Goal: Task Accomplishment & Management: Manage account settings

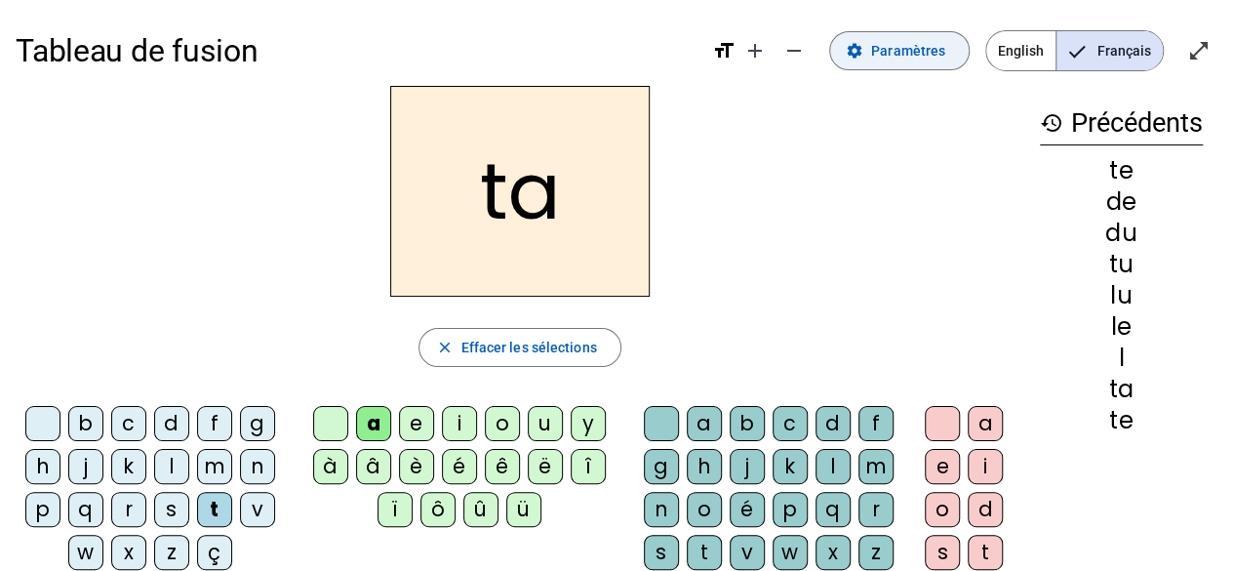
click at [883, 55] on span "Paramètres" at bounding box center [908, 50] width 74 height 23
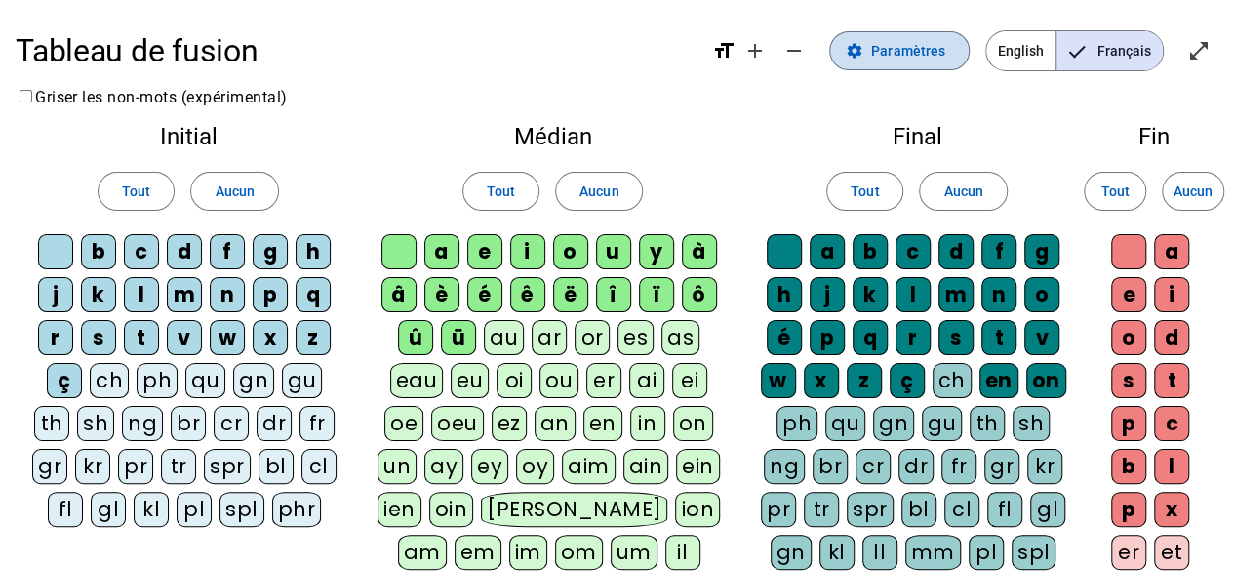
click at [883, 55] on span "Paramètres" at bounding box center [908, 50] width 74 height 23
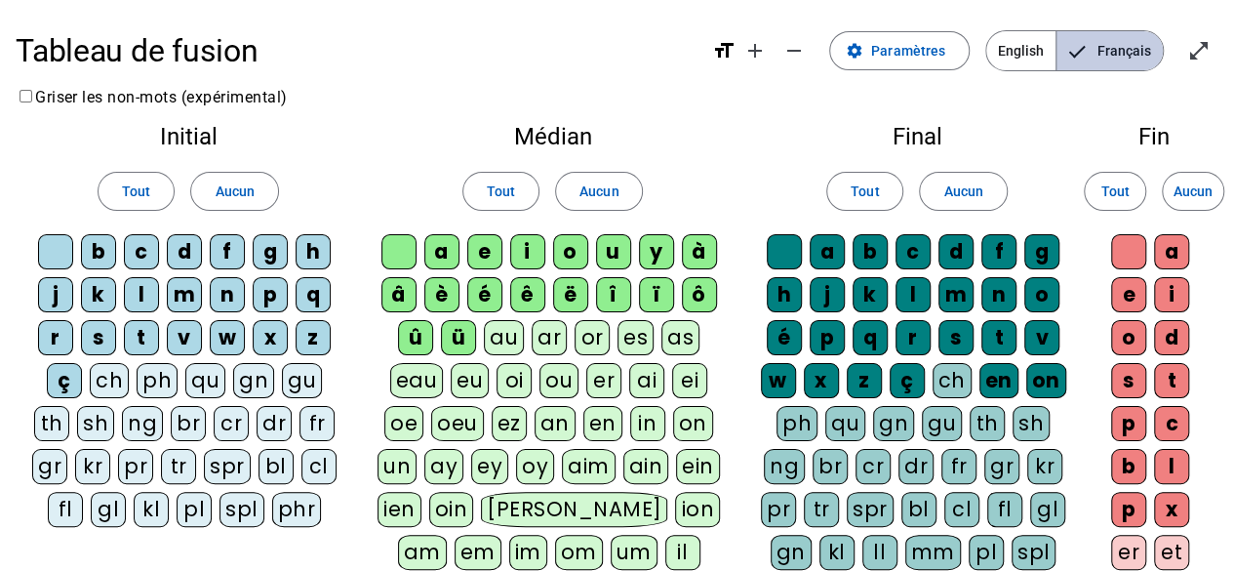
click at [1099, 57] on span "Français" at bounding box center [1109, 50] width 106 height 39
click at [1196, 54] on mat-icon "open_in_full" at bounding box center [1198, 50] width 23 height 23
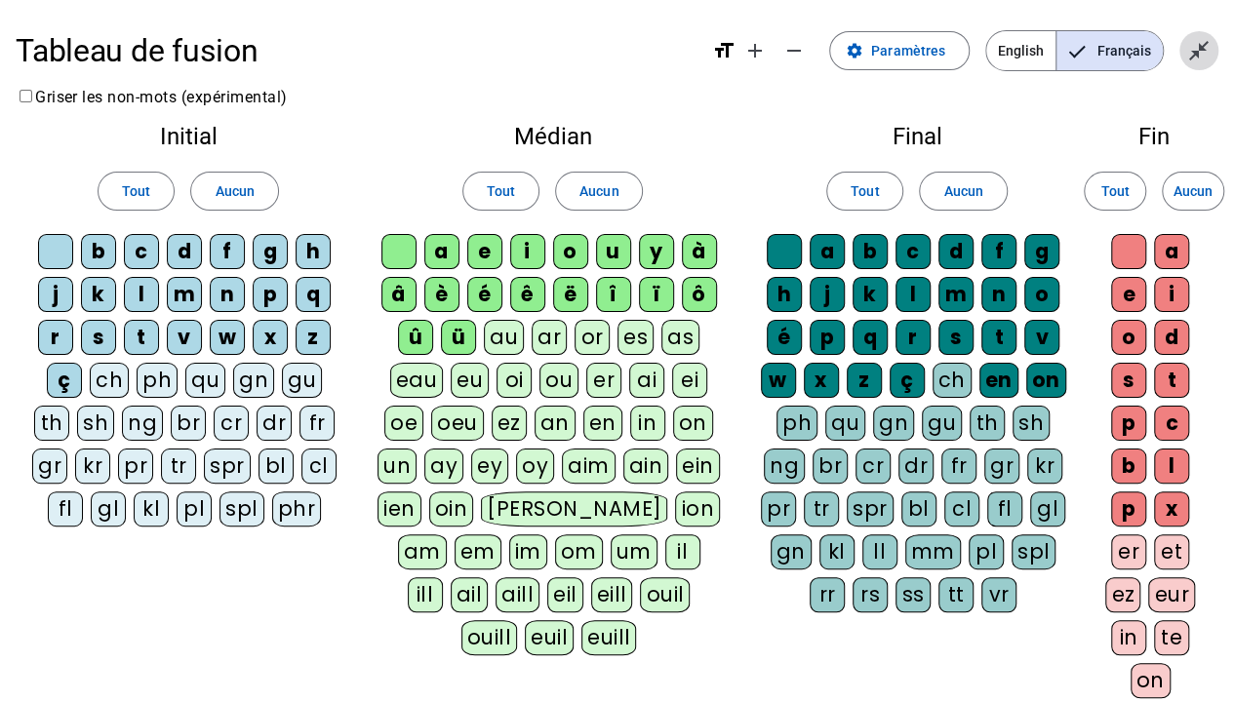
click at [1191, 39] on mat-icon "close_fullscreen" at bounding box center [1198, 50] width 23 height 23
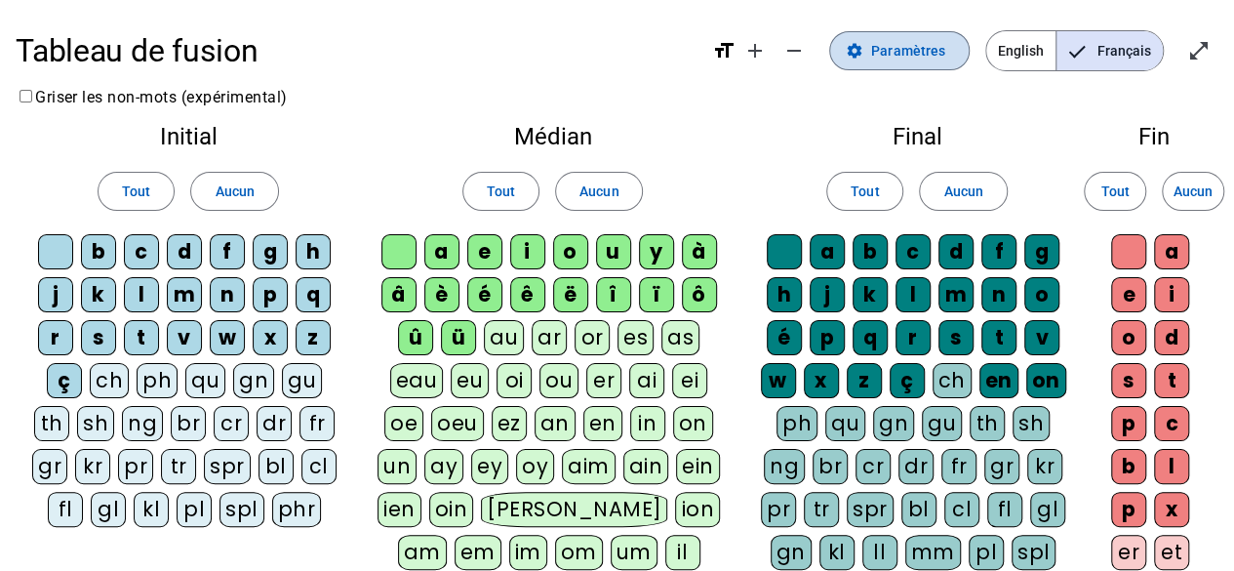
click at [863, 53] on mat-icon "settings" at bounding box center [855, 51] width 18 height 18
click at [939, 42] on span "Paramètres" at bounding box center [908, 50] width 74 height 23
click at [860, 56] on mat-icon "settings" at bounding box center [855, 51] width 18 height 18
